Goal: Task Accomplishment & Management: Manage account settings

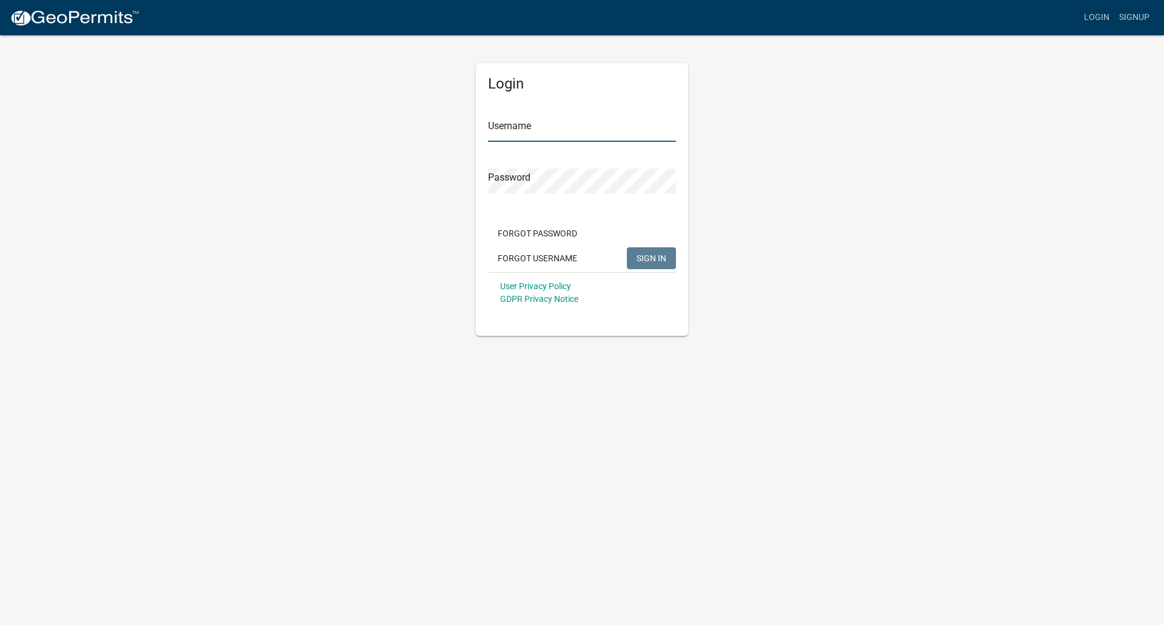
type input "hochstetlergrain"
click at [655, 262] on span "SIGN IN" at bounding box center [652, 258] width 30 height 10
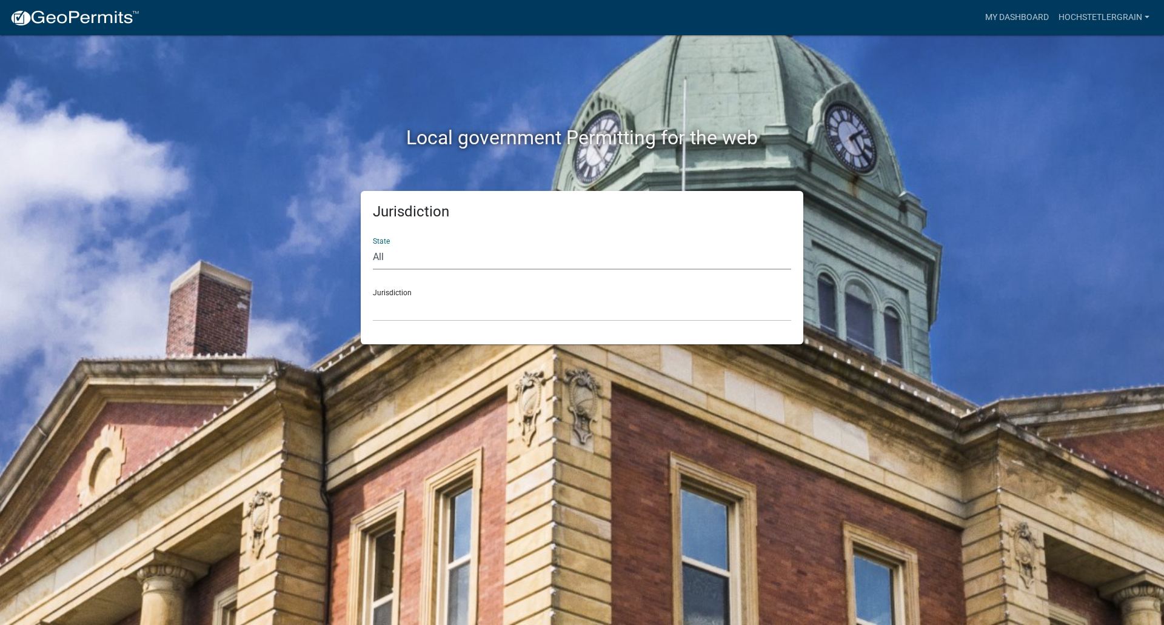
click at [401, 261] on select "All [US_STATE] [US_STATE] [US_STATE] [US_STATE] [US_STATE] [US_STATE] [US_STATE…" at bounding box center [582, 257] width 418 height 25
select select "[US_STATE]"
click at [373, 245] on select "All [US_STATE] [US_STATE] [US_STATE] [US_STATE] [US_STATE] [US_STATE] [US_STATE…" at bounding box center [582, 257] width 418 height 25
click at [421, 312] on select "City of [GEOGRAPHIC_DATA], [US_STATE] City of [GEOGRAPHIC_DATA], [US_STATE] Cit…" at bounding box center [582, 308] width 418 height 25
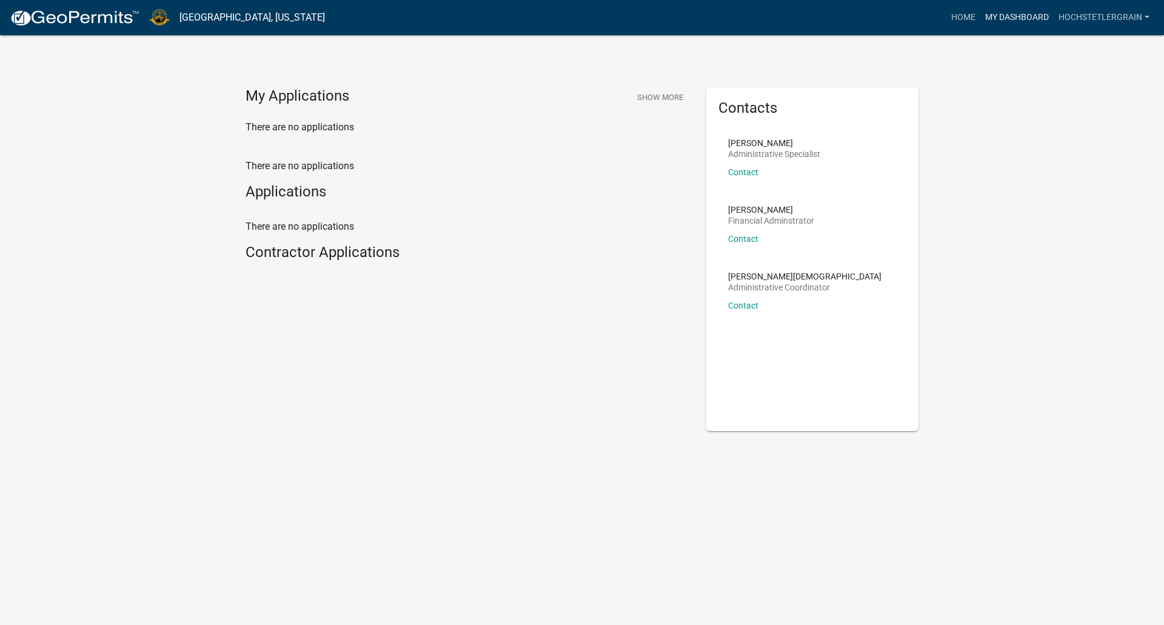
click at [1013, 21] on link "My Dashboard" at bounding box center [1016, 17] width 73 height 23
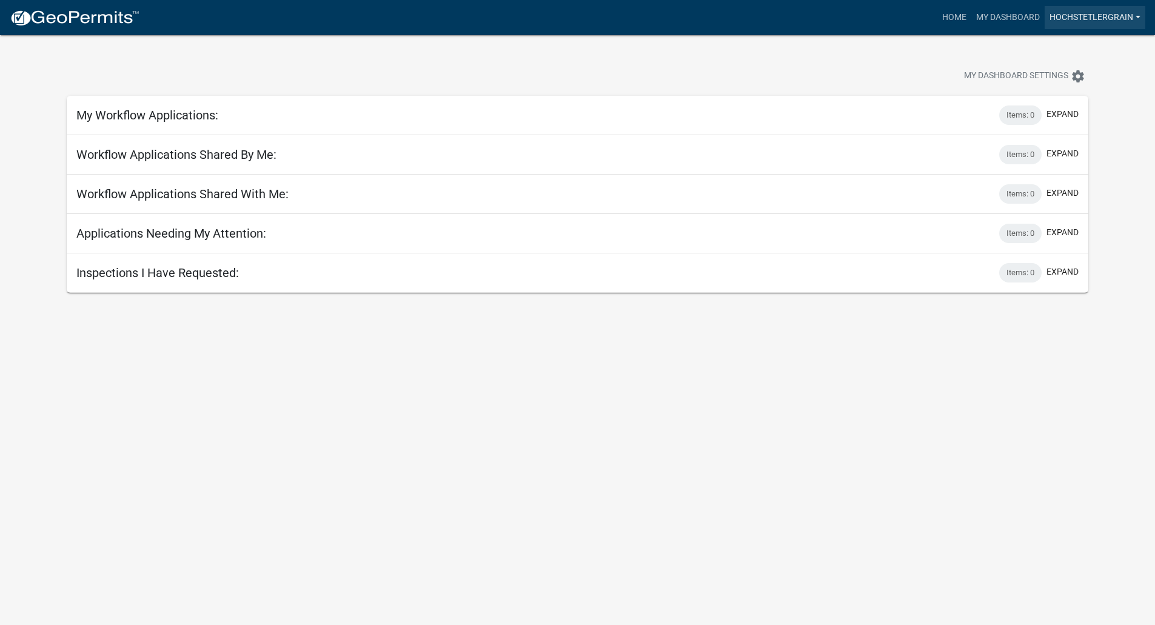
click at [1098, 19] on link "hochstetlergrain" at bounding box center [1095, 17] width 101 height 23
click at [1094, 48] on link "Account" at bounding box center [1093, 49] width 104 height 29
